Goal: Browse casually

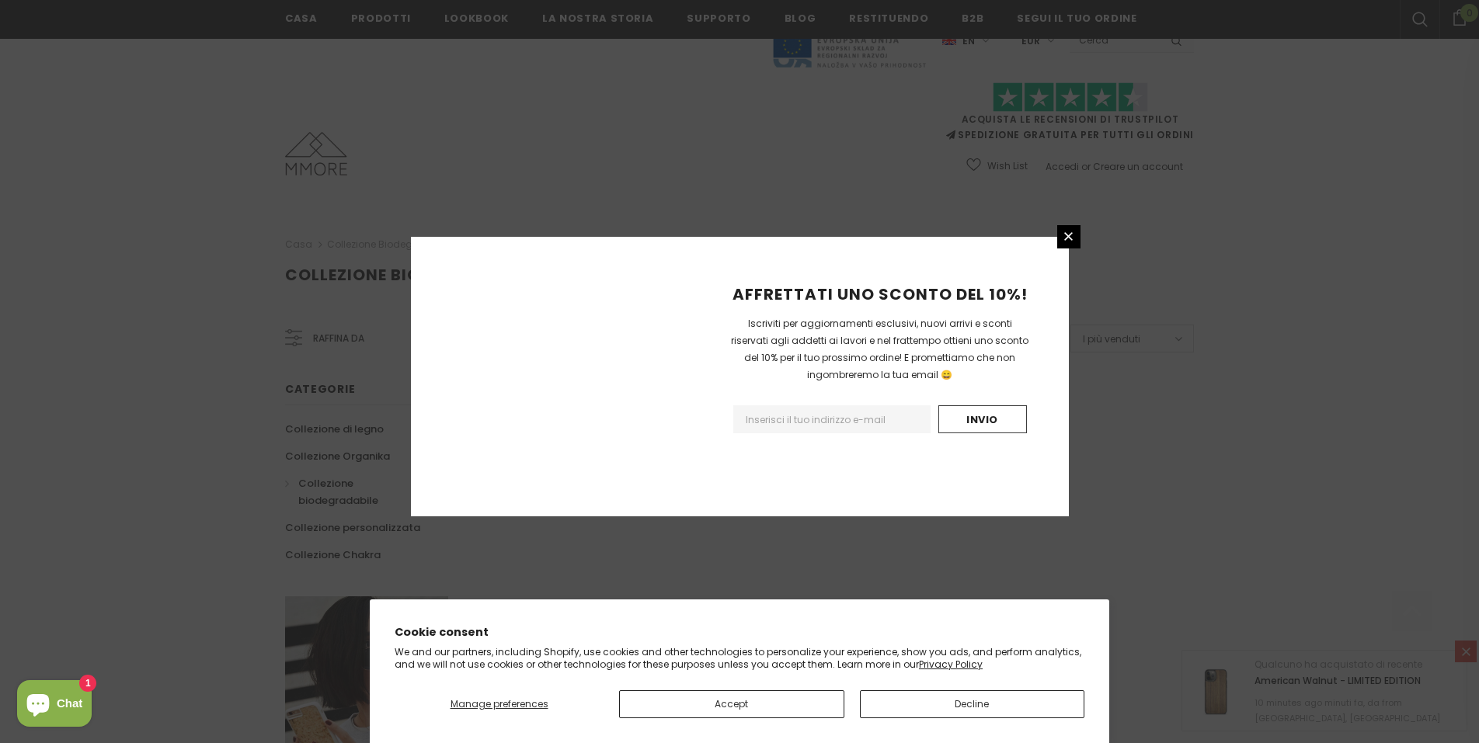
scroll to position [849, 0]
